Goal: Transaction & Acquisition: Purchase product/service

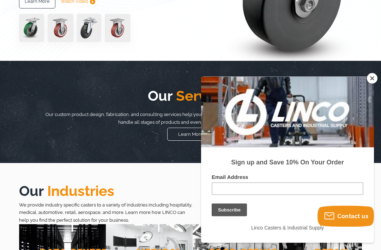
click at [376, 84] on button "Close" at bounding box center [372, 78] width 11 height 11
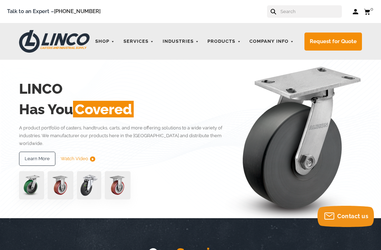
click at [0, 0] on link "CASTERS" at bounding box center [0, 0] width 0 height 0
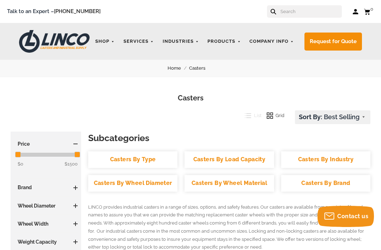
click at [149, 182] on link "Casters By Wheel Diameter" at bounding box center [132, 183] width 89 height 17
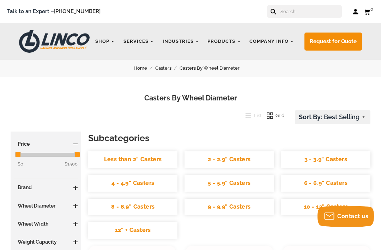
click at [337, 157] on link "3 - 3.9" Casters" at bounding box center [325, 159] width 89 height 17
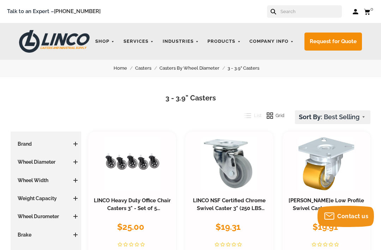
click at [346, 121] on select "Featured Items Newest Items Best Selling A to Z Z to A By Review Price: Ascendi…" at bounding box center [332, 116] width 75 height 13
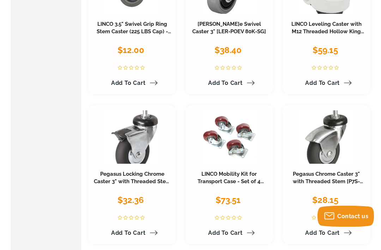
scroll to position [774, 0]
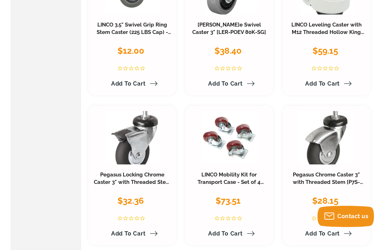
click at [244, 174] on link "LINCO Mobility Kit for Transport Case - Set of 4 Polyurethane Swivel Casters (2…" at bounding box center [229, 185] width 73 height 29
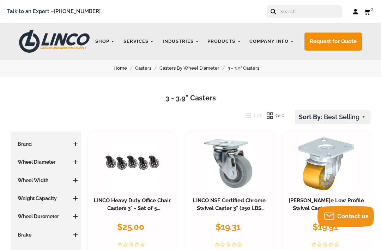
click at [45, 163] on h3 "Wheel Diameter" at bounding box center [46, 161] width 64 height 7
click at [64, 166] on div "Wheel Diameter 2.01 - 3 Inches (6) 3.01 - 4 Inches (3) 4.01 - 5 Inches (1) 5.01…" at bounding box center [46, 164] width 64 height 13
click at [47, 164] on h3 "Wheel Diameter" at bounding box center [46, 161] width 64 height 7
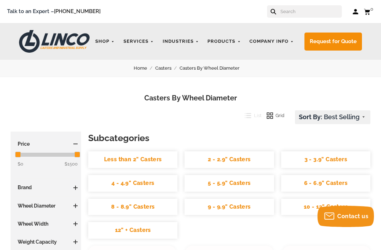
click at [133, 185] on link "4 - 4.9" Casters" at bounding box center [132, 183] width 89 height 17
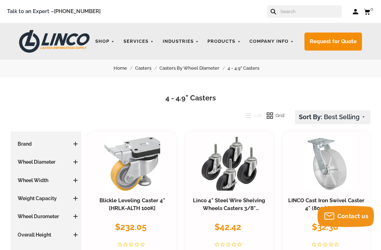
click at [345, 119] on select "Featured Items Newest Items Best Selling A to Z Z to A By Review Price: Ascendi…" at bounding box center [332, 116] width 75 height 13
click at [126, 201] on link "Blickle Leveling Caster 4" [HRLK-ALTH 100K]" at bounding box center [133, 204] width 66 height 14
click at [348, 115] on select "Featured Items Newest Items Best Selling A to Z Z to A By Review Price: Ascendi…" at bounding box center [332, 116] width 75 height 13
select select "pricedesc"
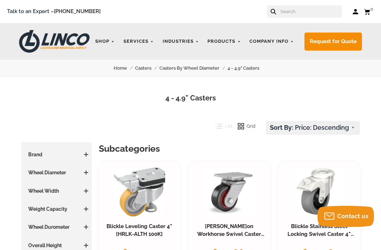
click at [339, 127] on select "Featured Items Newest Items Best Selling A to Z Z to A By Review Price: Ascendi…" at bounding box center [312, 127] width 93 height 13
select select "priceasc"
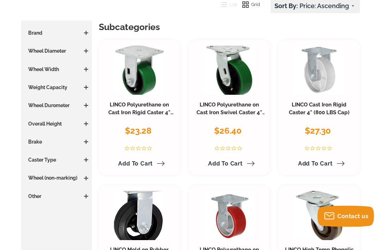
scroll to position [121, 0]
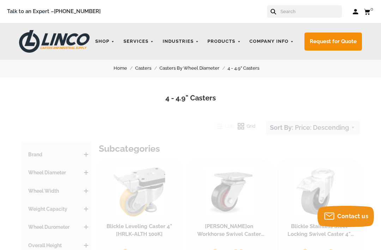
scroll to position [121, 0]
